Goal: Communication & Community: Answer question/provide support

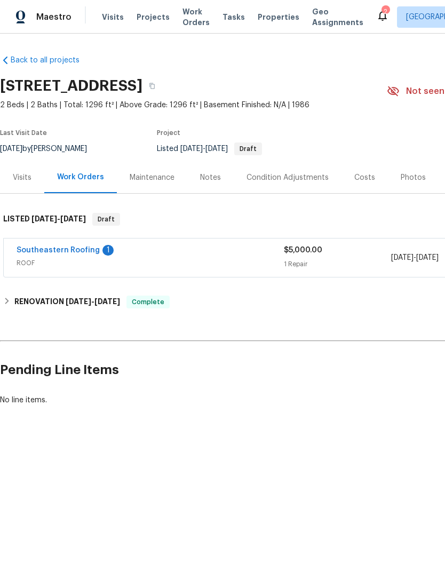
click at [43, 247] on link "Southeastern Roofing" at bounding box center [58, 249] width 83 height 7
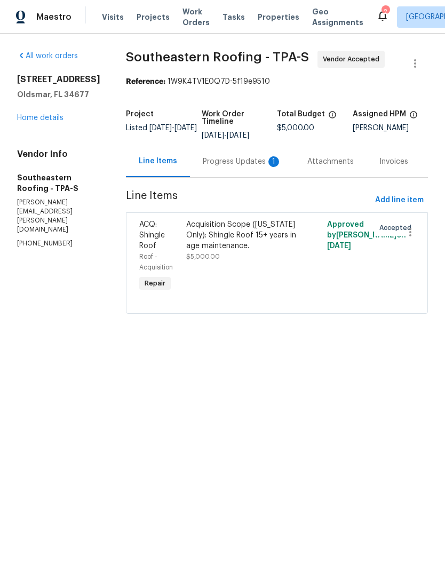
click at [37, 121] on link "Home details" at bounding box center [40, 117] width 46 height 7
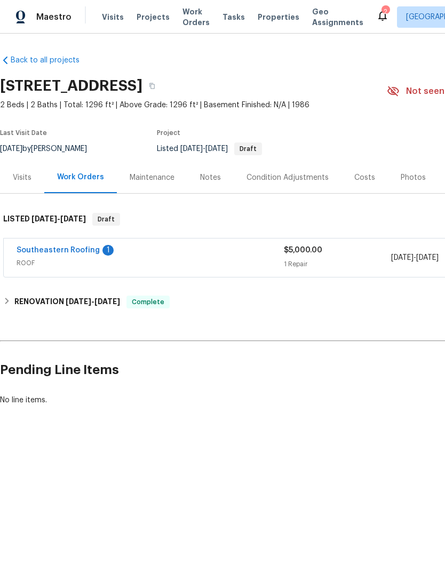
click at [150, 186] on div "Maintenance" at bounding box center [152, 177] width 70 height 31
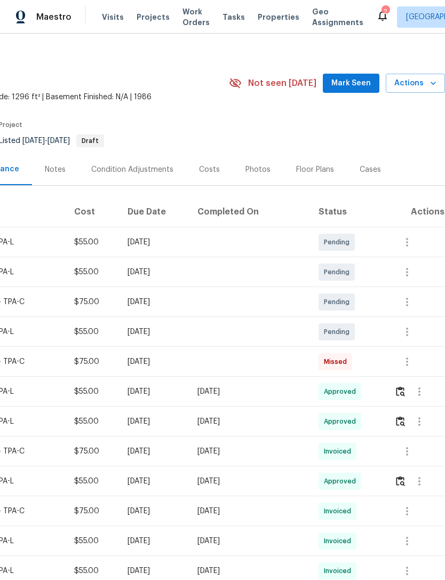
scroll to position [8, 158]
click at [408, 303] on icon "button" at bounding box center [406, 301] width 13 height 13
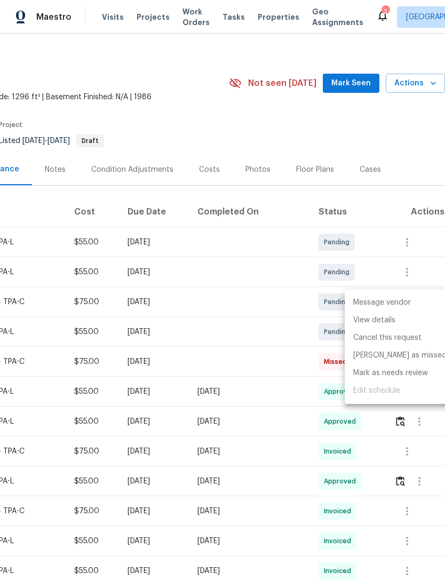
click at [391, 301] on li "Message vendor" at bounding box center [399, 303] width 110 height 18
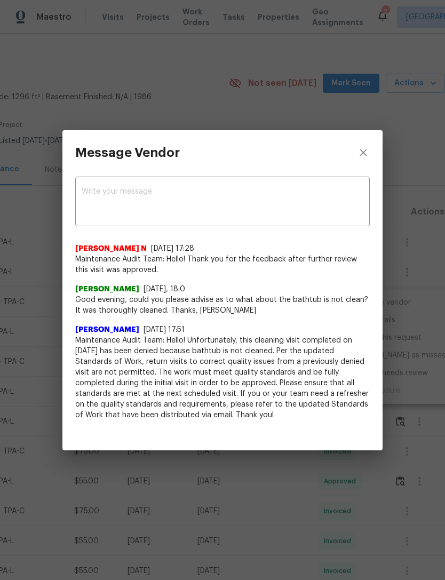
click at [91, 199] on textarea at bounding box center [223, 203] width 282 height 30
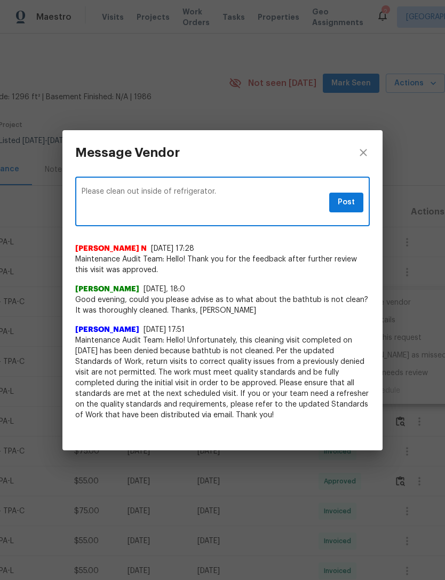
type textarea "Please clean out inside of refrigerator."
click at [344, 203] on span "Post" at bounding box center [346, 202] width 17 height 13
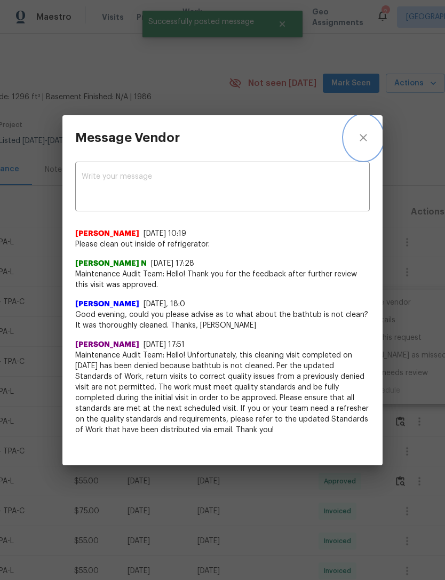
click at [361, 137] on icon "close" at bounding box center [363, 137] width 13 height 13
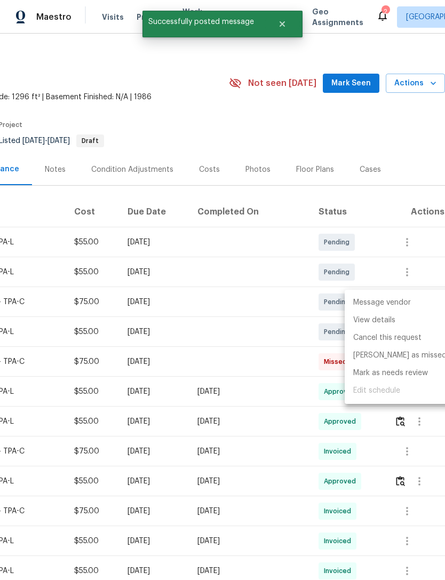
click at [361, 82] on div at bounding box center [222, 290] width 445 height 580
